Goal: Information Seeking & Learning: Learn about a topic

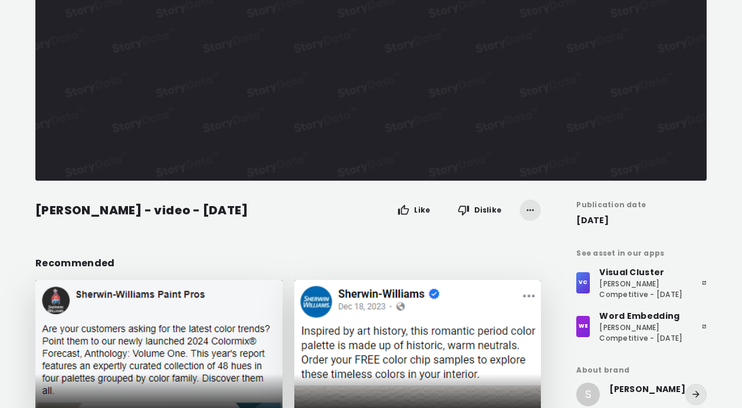
scroll to position [57, 0]
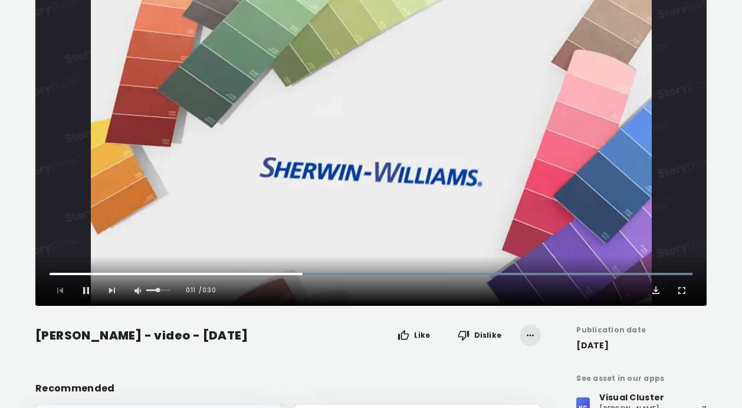
click at [658, 291] on span "Video Player" at bounding box center [656, 290] width 12 height 12
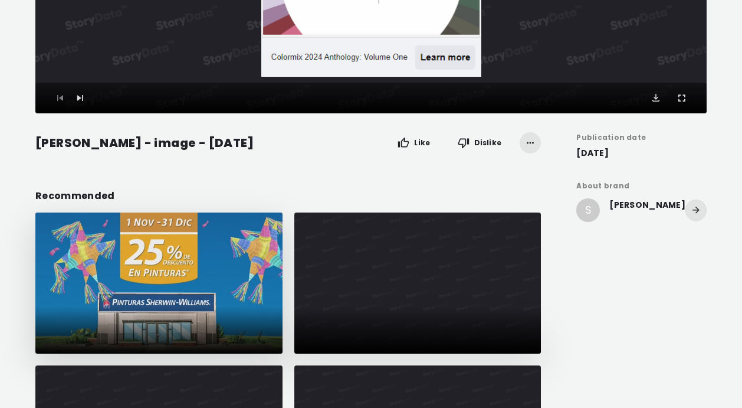
scroll to position [334, 0]
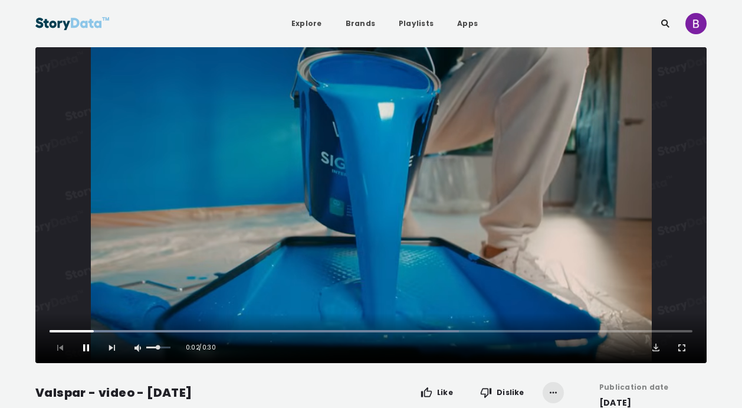
click at [81, 349] on span "Video Player" at bounding box center [86, 347] width 12 height 12
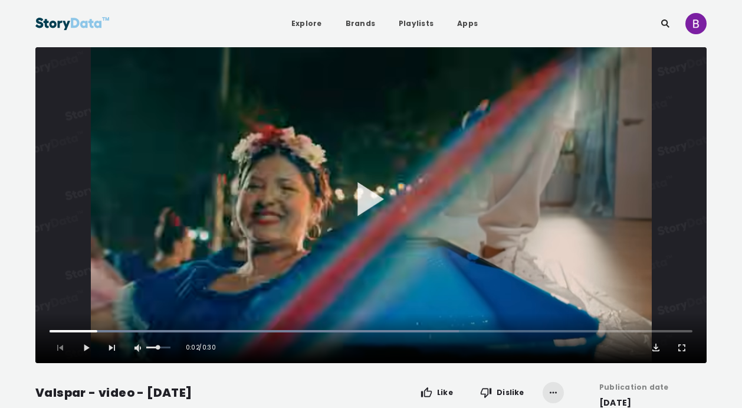
click at [654, 347] on span "Video Player" at bounding box center [656, 347] width 12 height 12
click at [90, 352] on span "Video Player" at bounding box center [86, 347] width 12 height 12
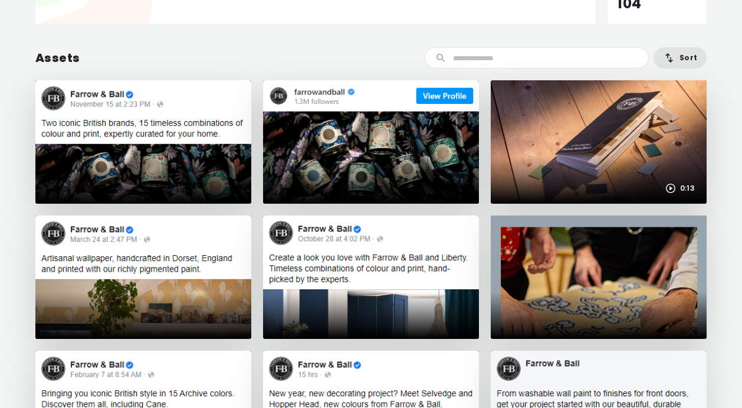
scroll to position [163, 0]
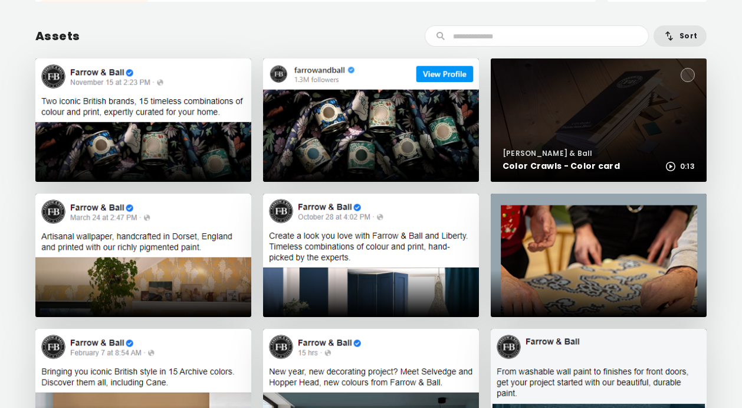
click at [543, 144] on div "Farrow & Ball Color Crawls - Color card 0:13" at bounding box center [599, 157] width 216 height 47
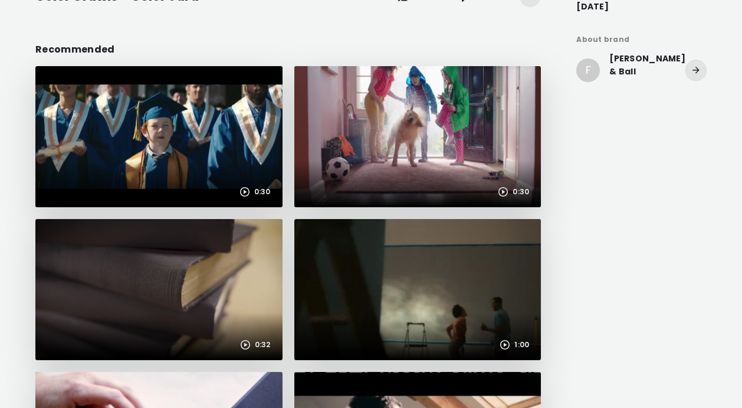
scroll to position [360, 0]
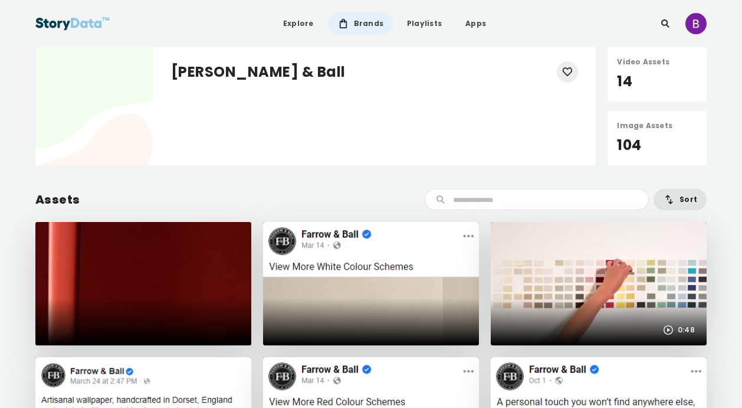
click at [648, 61] on div "Video Assets" at bounding box center [657, 62] width 80 height 11
click at [622, 84] on div "14" at bounding box center [657, 81] width 80 height 21
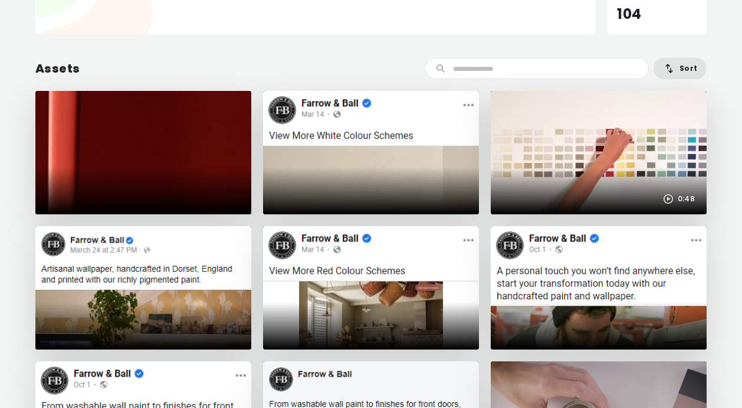
scroll to position [132, 0]
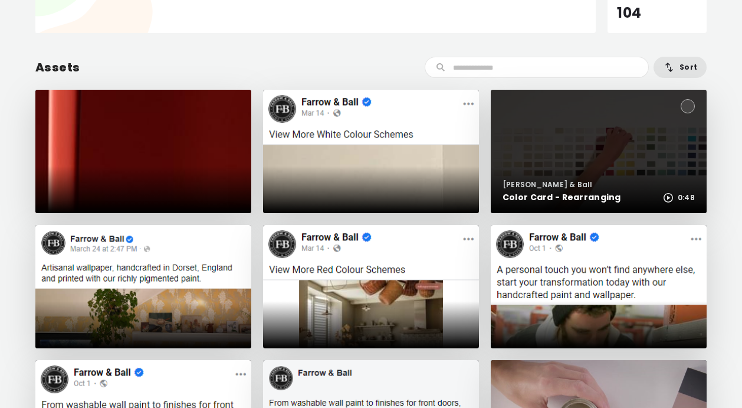
click at [599, 154] on div at bounding box center [599, 151] width 216 height 123
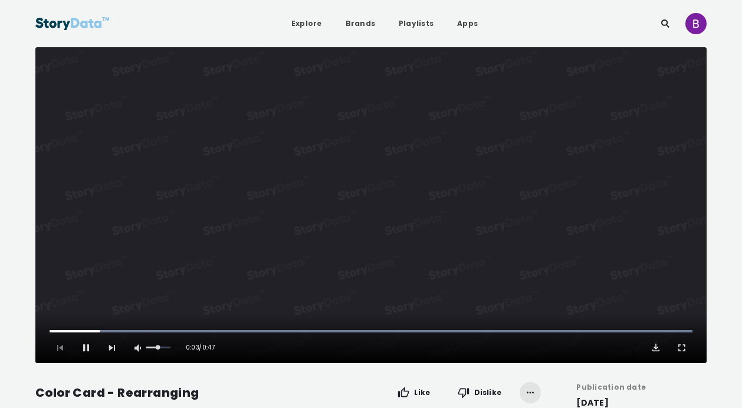
click at [658, 351] on span "Video Player" at bounding box center [656, 347] width 12 height 12
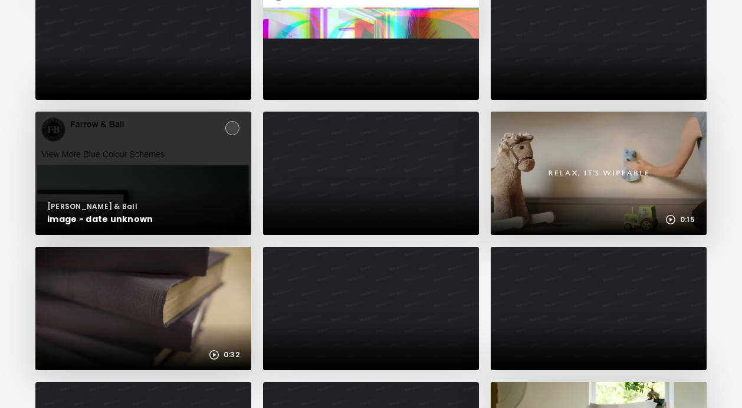
scroll to position [347, 0]
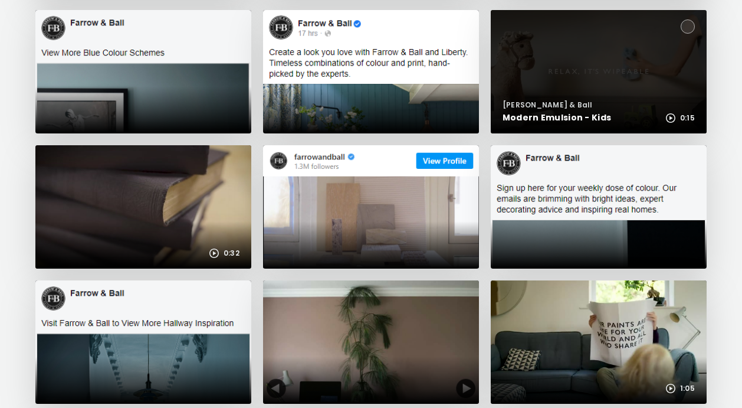
click at [573, 52] on div at bounding box center [599, 71] width 216 height 123
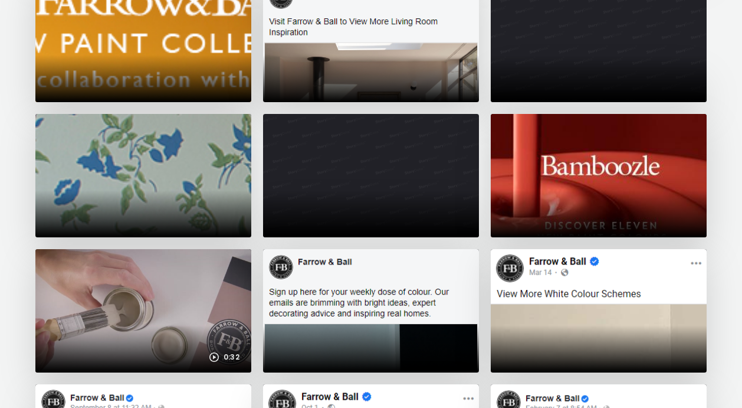
scroll to position [384, 0]
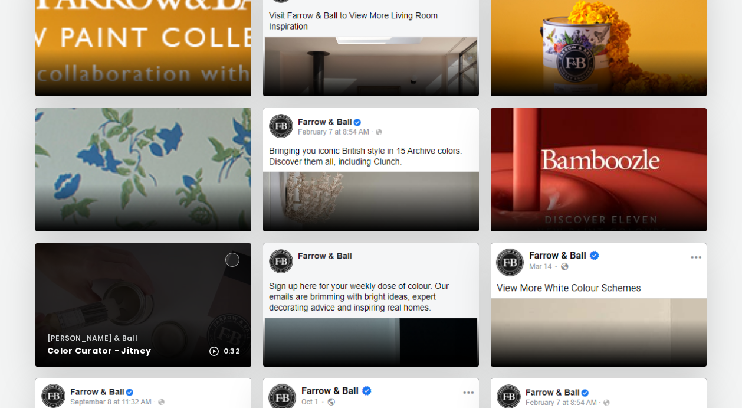
click at [193, 306] on div at bounding box center [143, 304] width 216 height 123
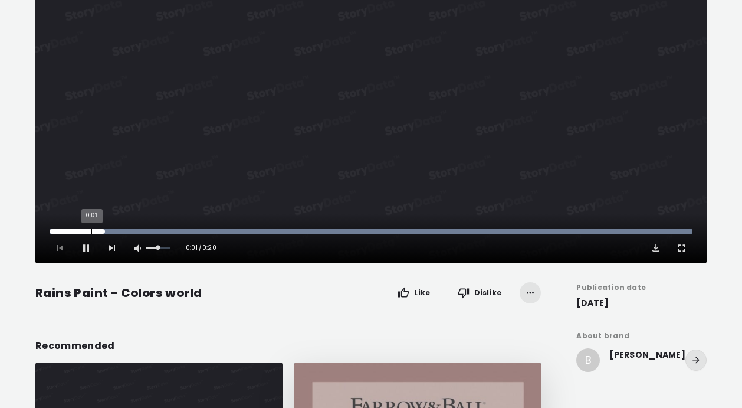
scroll to position [119, 0]
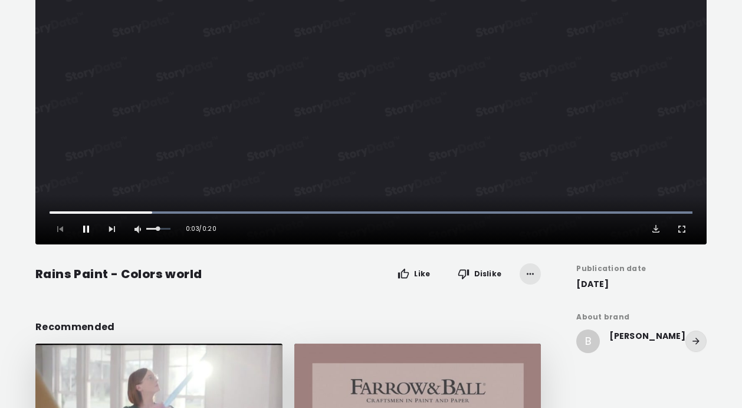
click at [87, 226] on span "Video Player" at bounding box center [86, 229] width 12 height 12
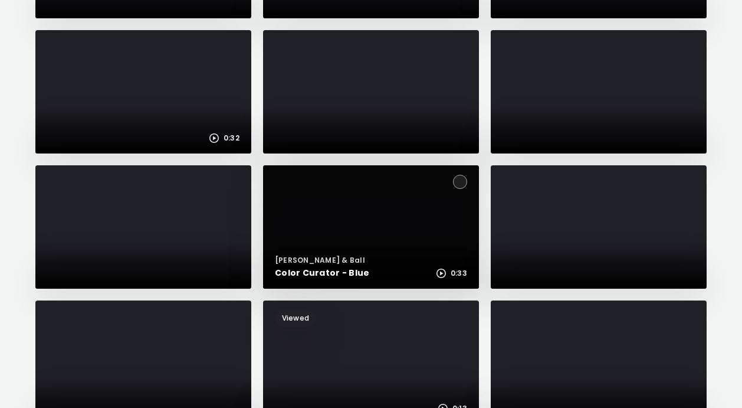
scroll to position [2311, 0]
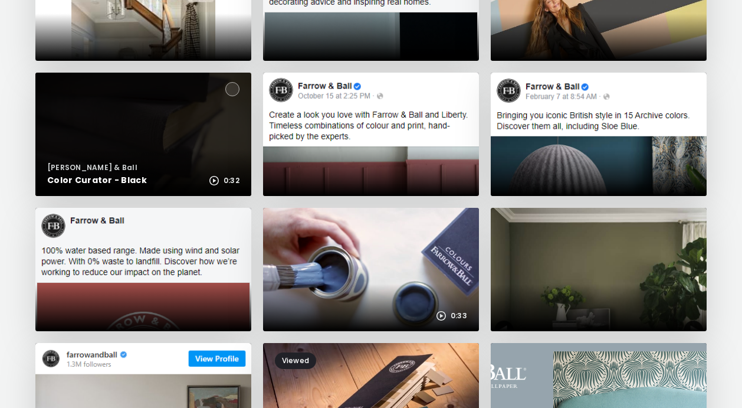
click at [177, 124] on div at bounding box center [143, 134] width 216 height 123
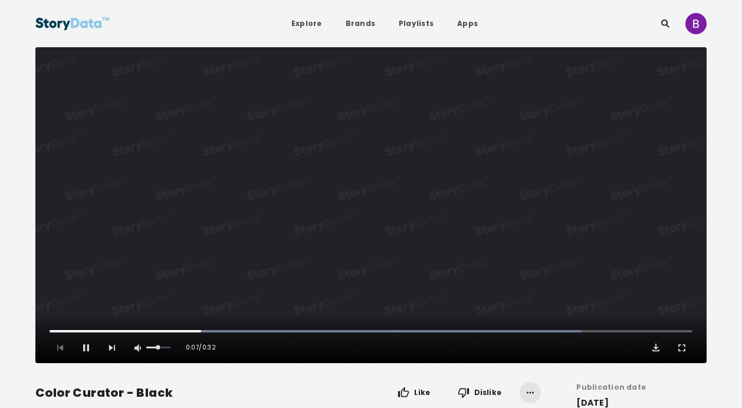
click at [656, 346] on span "Video Player" at bounding box center [656, 347] width 12 height 12
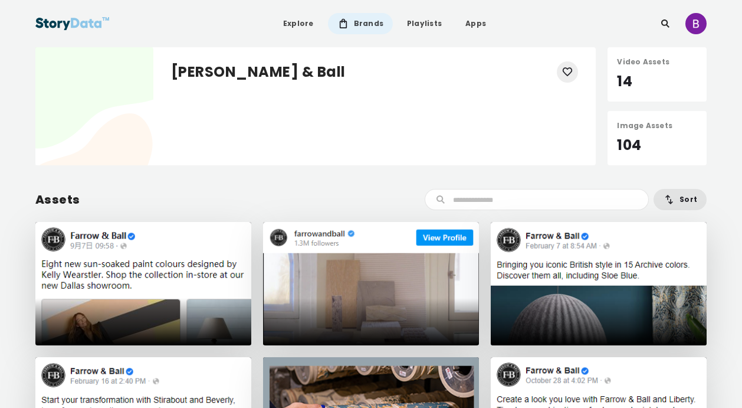
click at [630, 73] on div "14" at bounding box center [657, 81] width 80 height 21
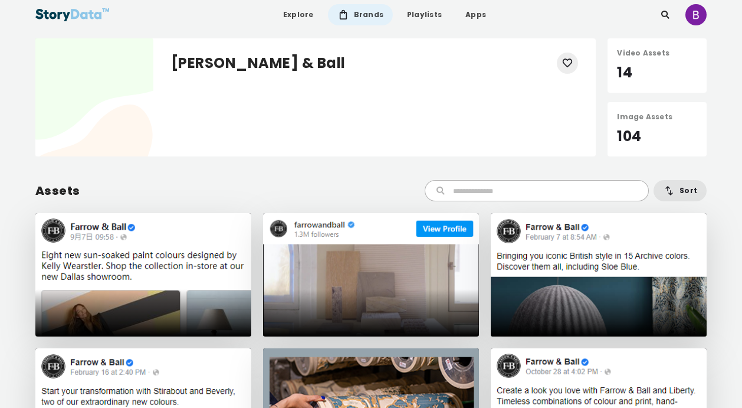
click at [521, 193] on input "text" at bounding box center [544, 190] width 183 height 11
type input "******"
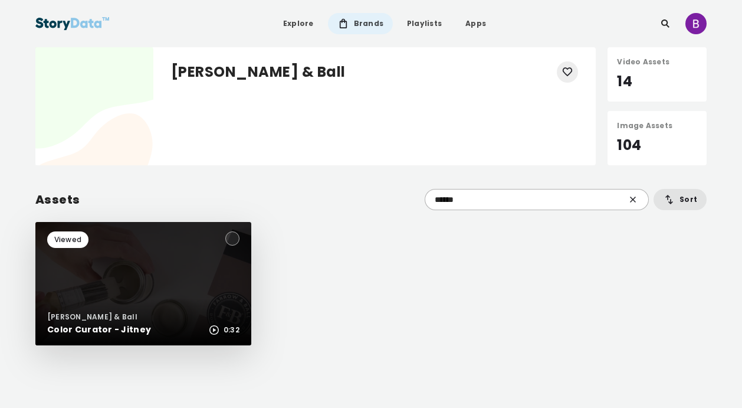
click at [167, 257] on div at bounding box center [143, 283] width 216 height 123
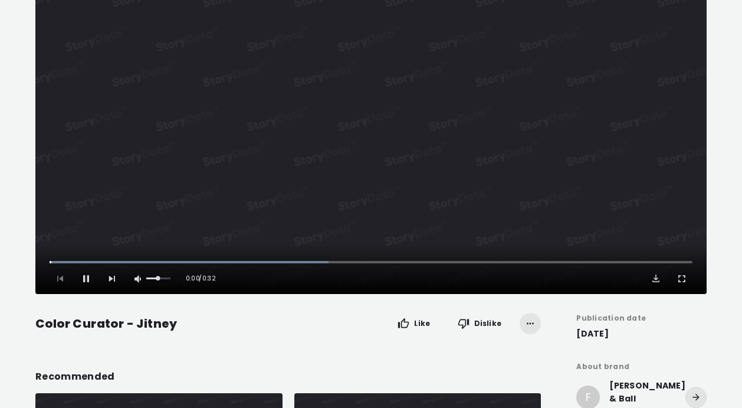
scroll to position [118, 0]
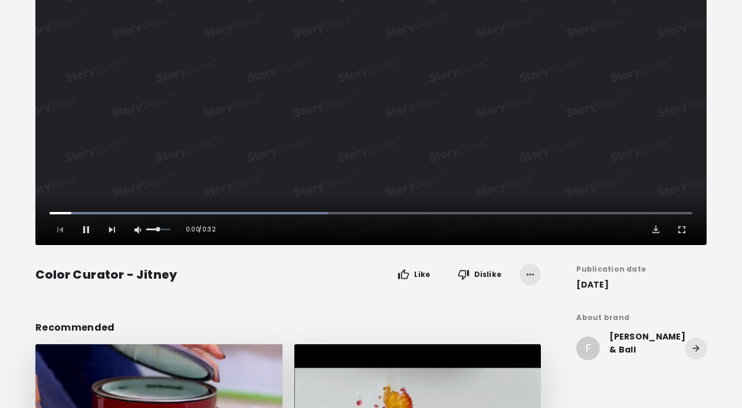
click at [656, 229] on span "Video Player" at bounding box center [656, 230] width 12 height 12
click at [655, 330] on div "[PERSON_NAME] & Ball" at bounding box center [647, 343] width 76 height 26
click at [656, 336] on div "[PERSON_NAME] & Ball" at bounding box center [647, 343] width 76 height 26
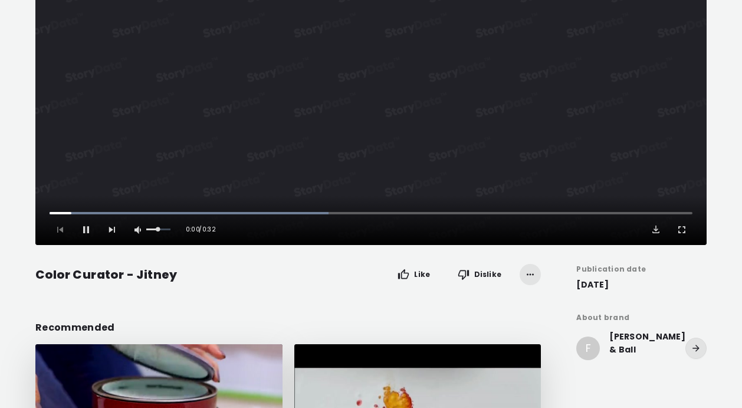
click at [656, 336] on div "[PERSON_NAME] & Ball" at bounding box center [647, 343] width 76 height 26
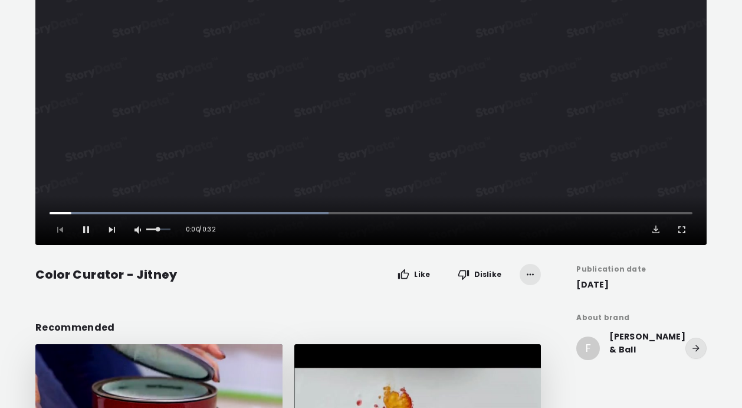
click at [656, 336] on div "[PERSON_NAME] & Ball" at bounding box center [647, 343] width 76 height 26
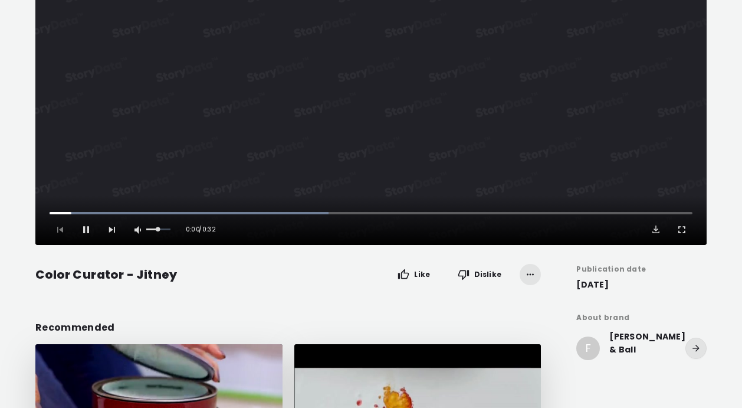
click at [656, 336] on div "[PERSON_NAME] & Ball" at bounding box center [647, 343] width 76 height 26
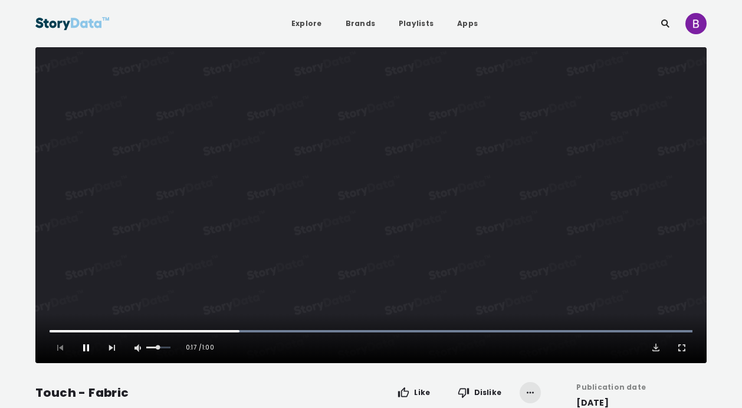
click at [86, 346] on span "Video Player" at bounding box center [86, 347] width 12 height 12
